Goal: Task Accomplishment & Management: Complete application form

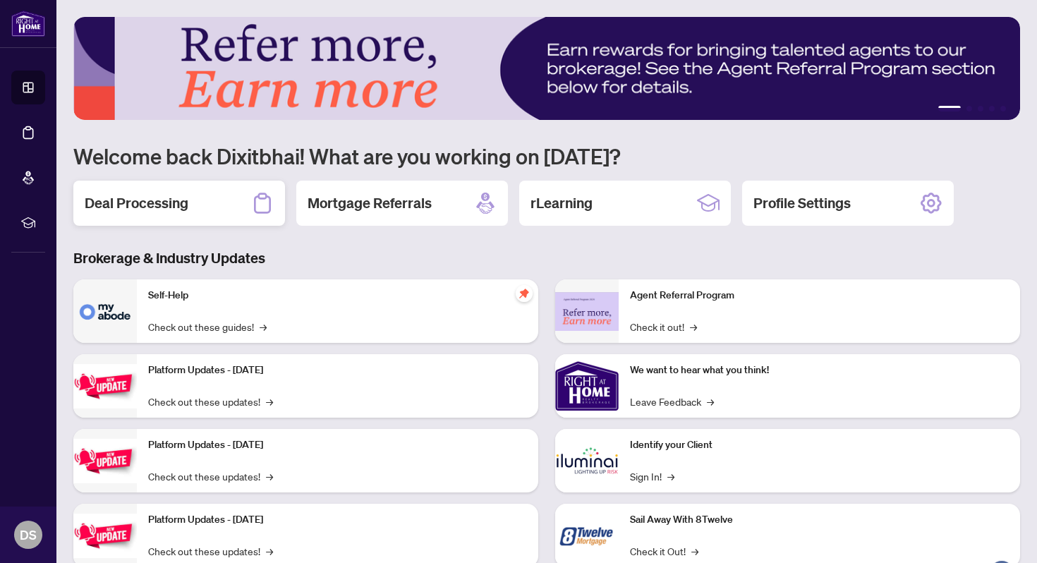
click at [133, 209] on h2 "Deal Processing" at bounding box center [137, 203] width 104 height 20
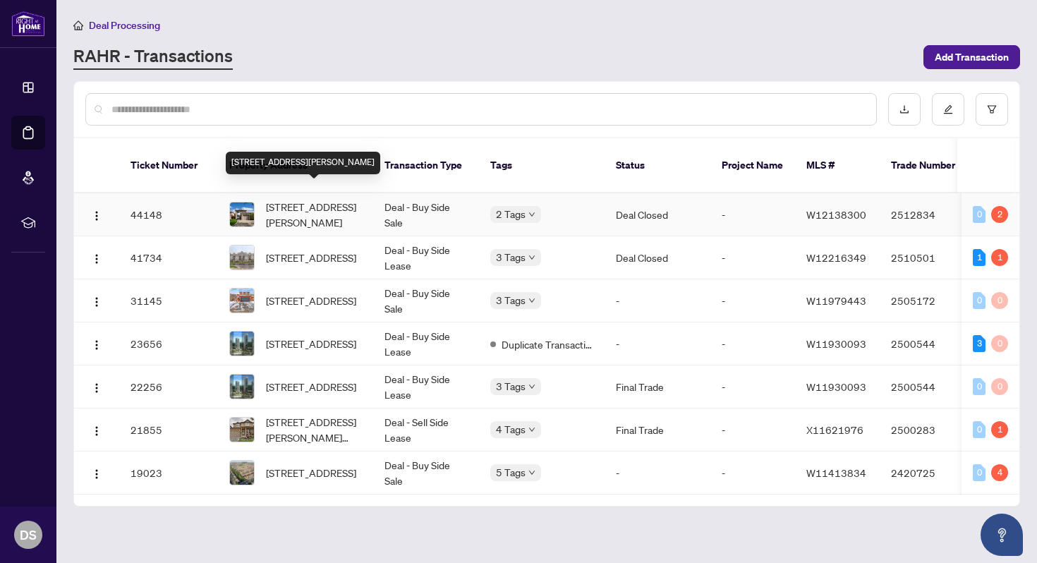
click at [313, 199] on span "[STREET_ADDRESS][PERSON_NAME]" at bounding box center [314, 214] width 96 height 31
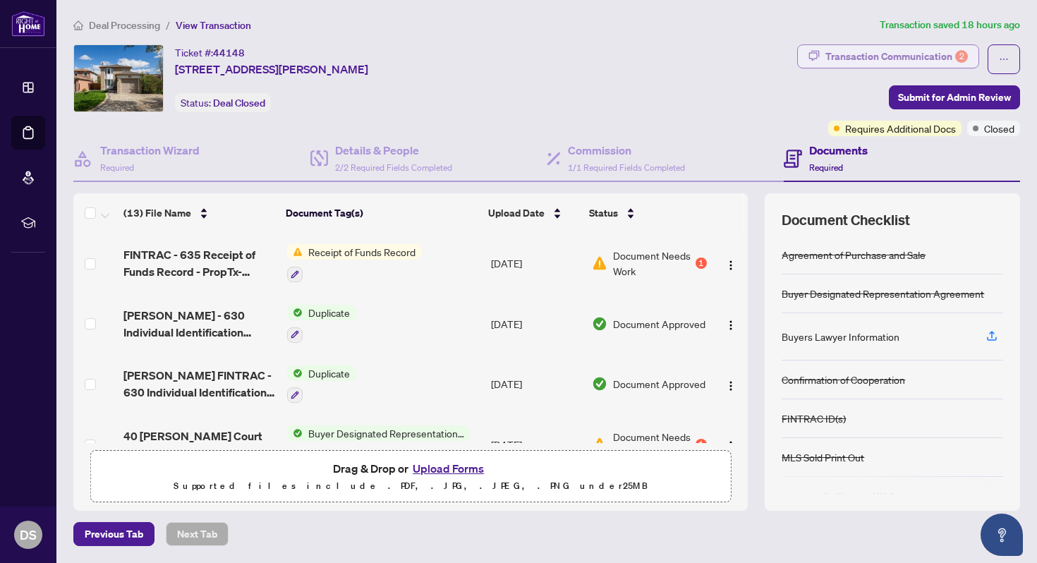
click at [918, 59] on div "Transaction Communication 2" at bounding box center [896, 56] width 142 height 23
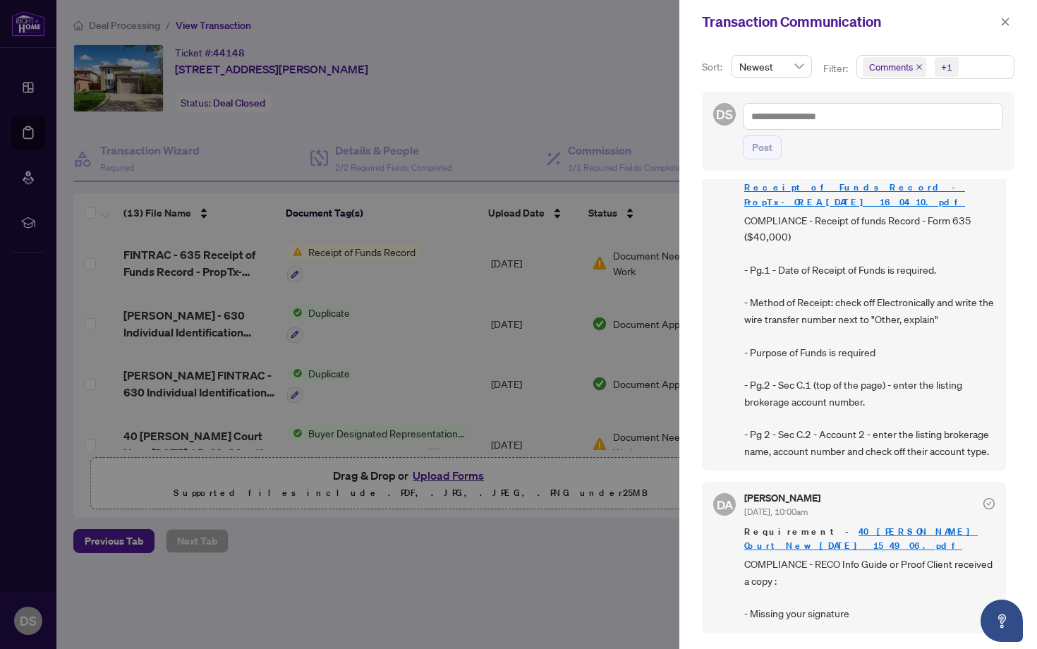
scroll to position [66, 0]
click at [511, 545] on div at bounding box center [518, 324] width 1037 height 649
click at [536, 97] on div at bounding box center [518, 324] width 1037 height 649
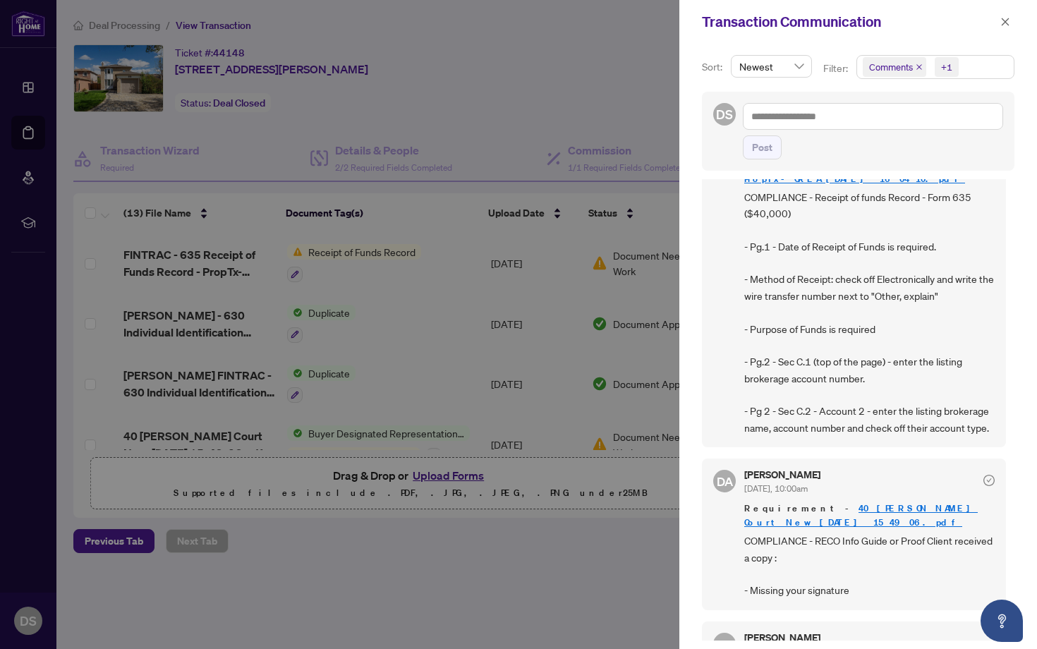
scroll to position [92, 0]
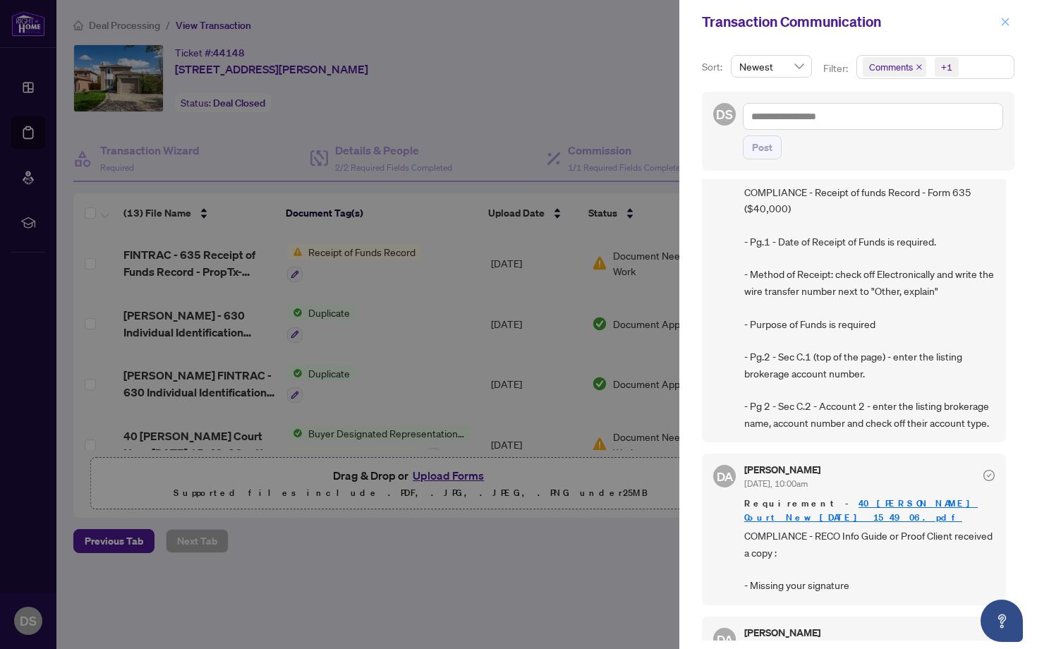
click at [1006, 23] on icon "close" at bounding box center [1005, 22] width 8 height 8
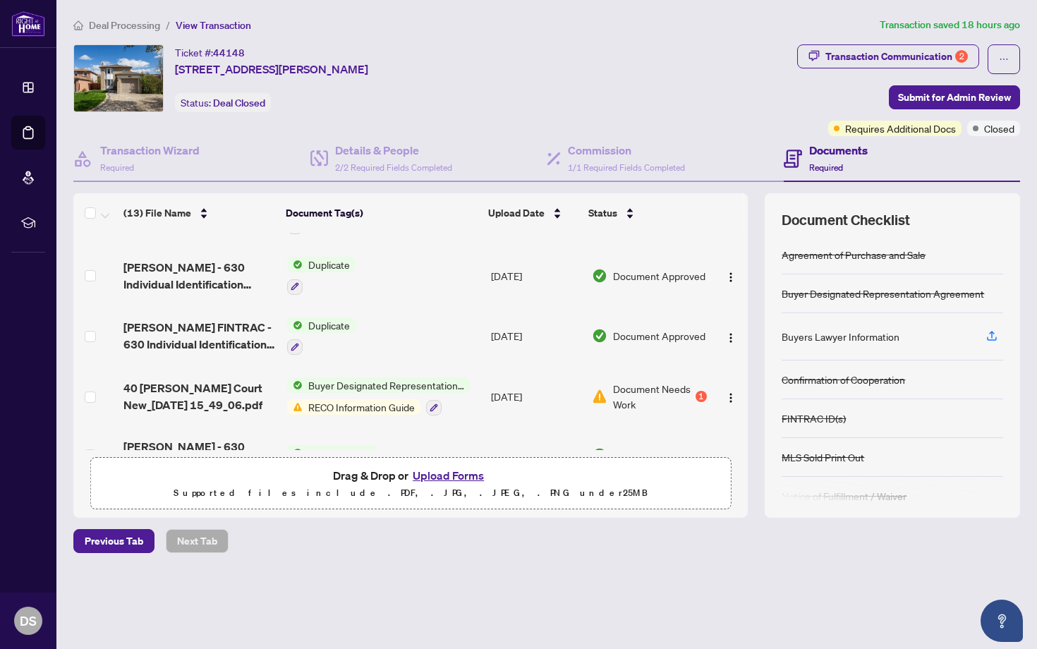
scroll to position [0, 0]
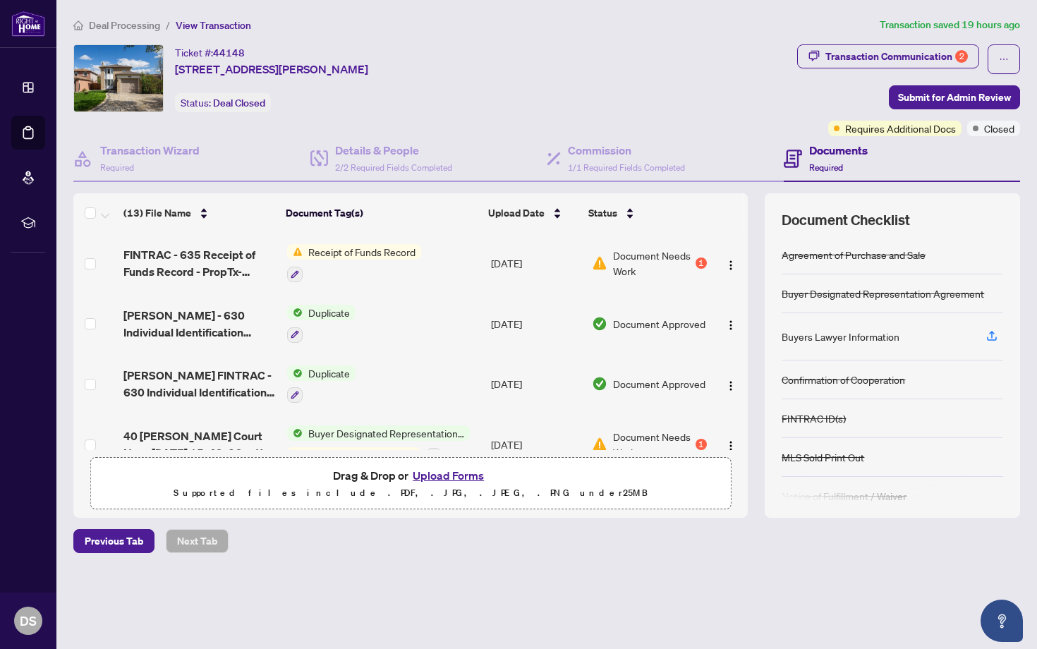
click at [431, 477] on button "Upload Forms" at bounding box center [448, 475] width 80 height 18
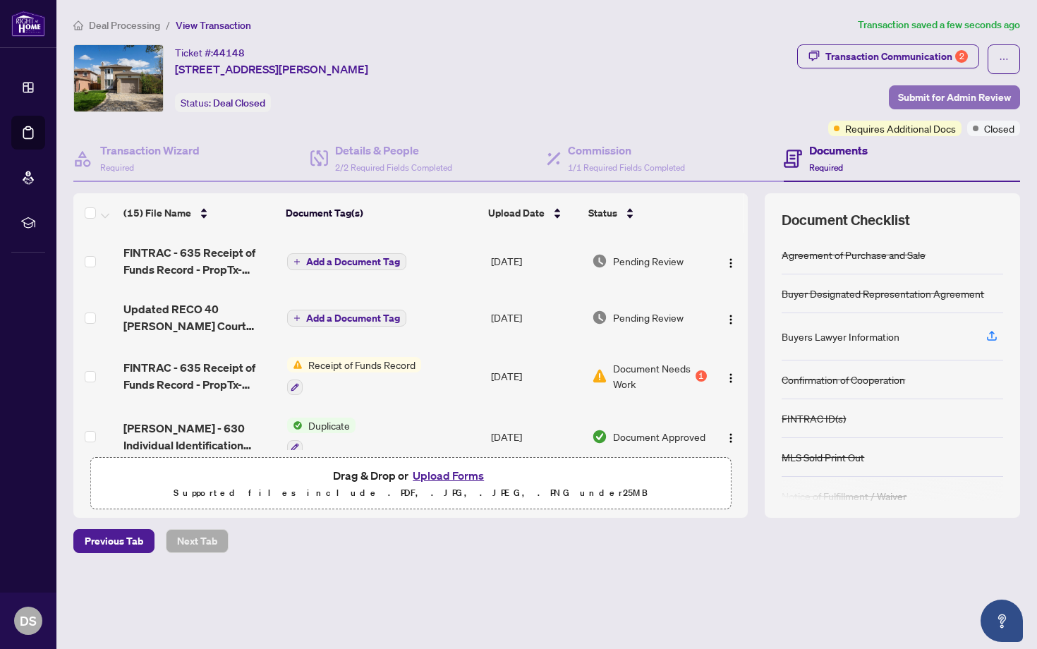
click at [963, 102] on span "Submit for Admin Review" at bounding box center [954, 97] width 113 height 23
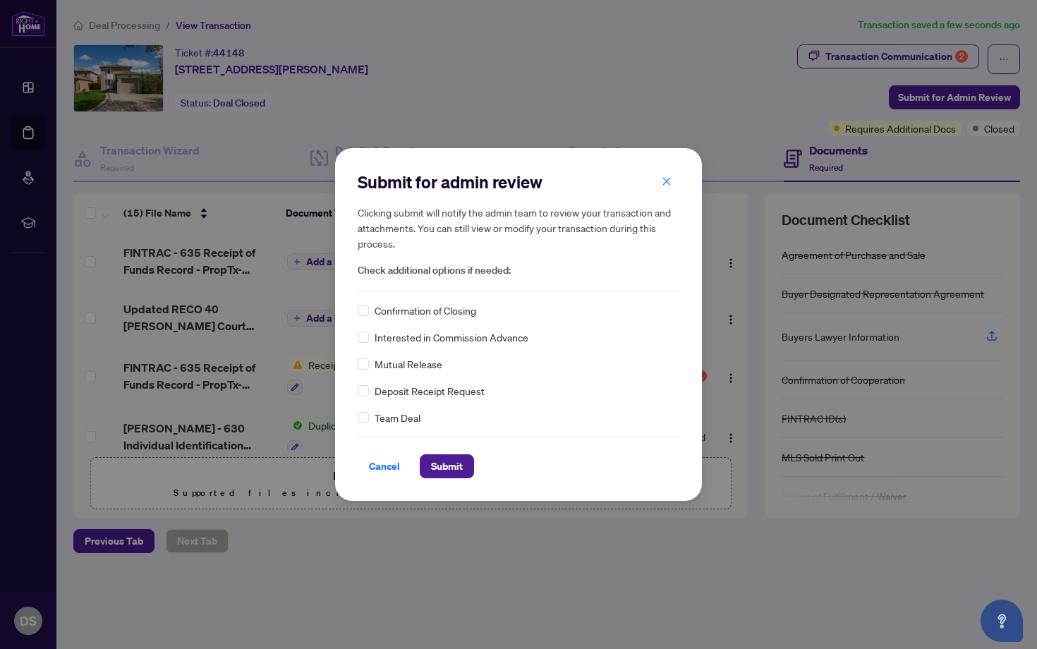
click at [370, 315] on div "Confirmation of Closing" at bounding box center [519, 311] width 322 height 16
click at [450, 473] on span "Submit" at bounding box center [447, 466] width 32 height 23
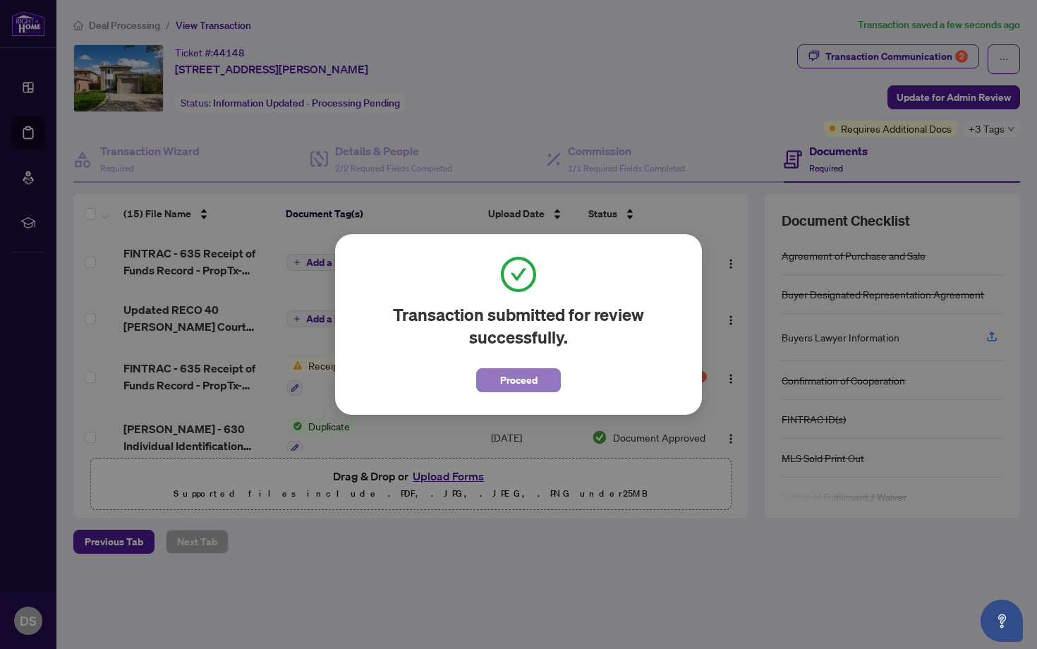
click at [537, 385] on button "Proceed" at bounding box center [518, 380] width 85 height 24
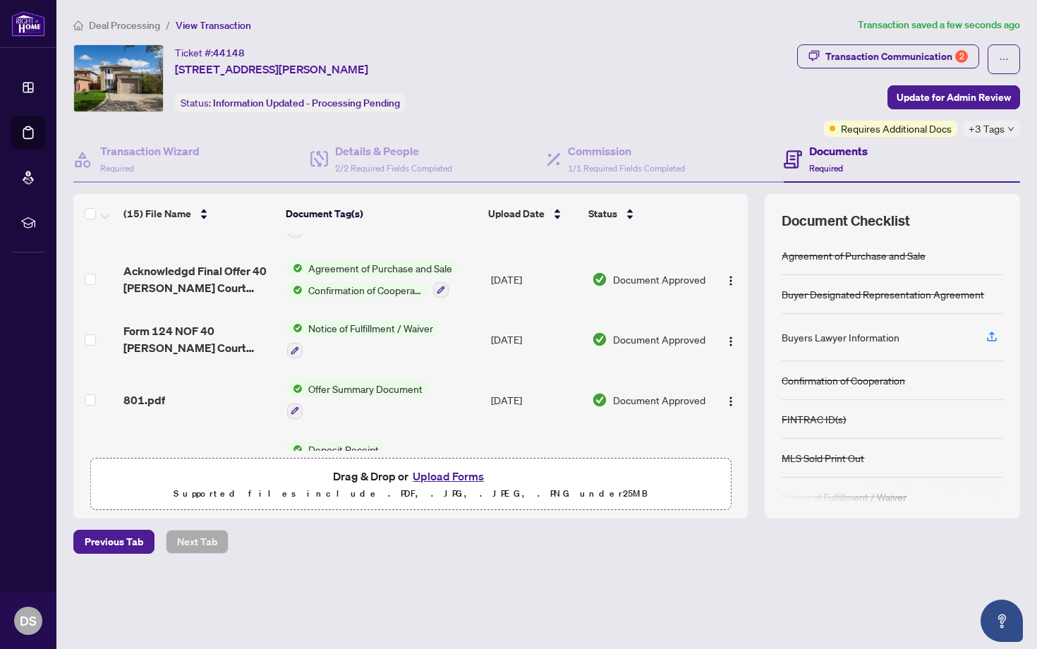
scroll to position [671, 0]
